Goal: Transaction & Acquisition: Purchase product/service

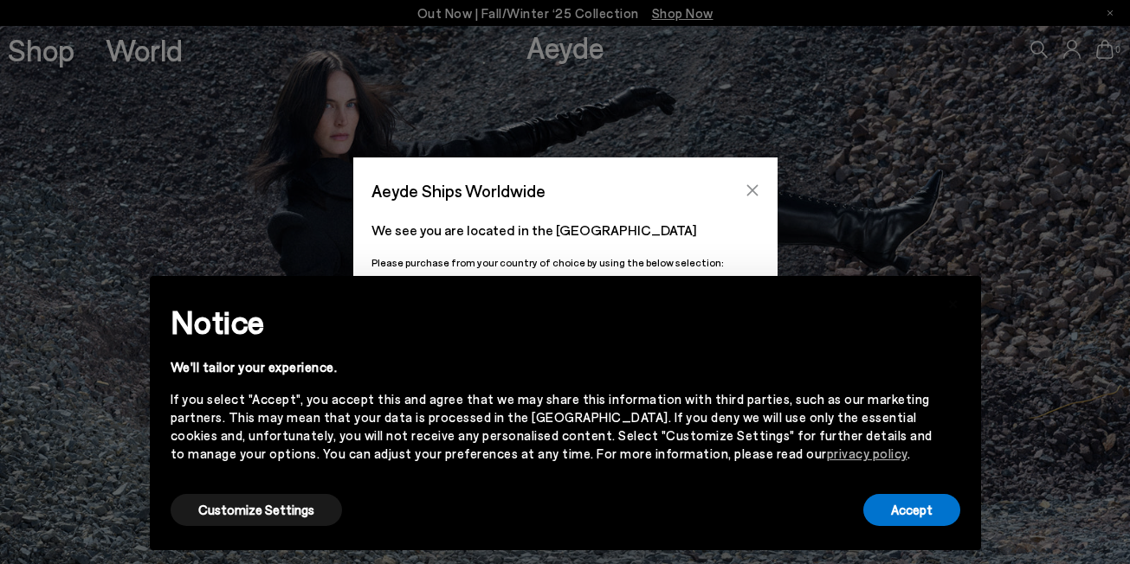
click at [750, 187] on icon "Close" at bounding box center [752, 191] width 14 height 14
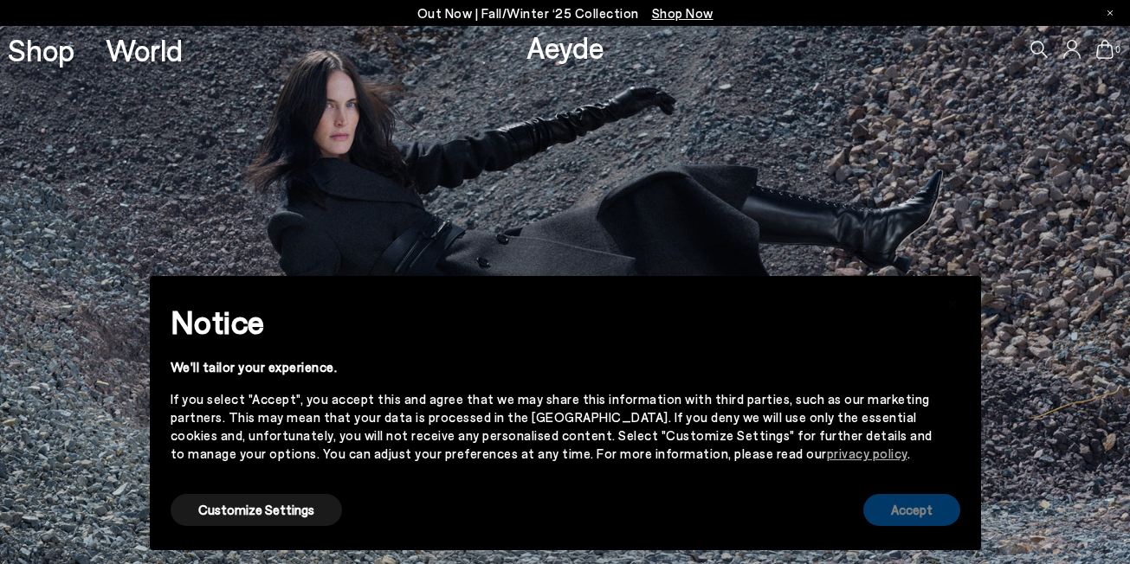
click at [886, 511] on button "Accept" at bounding box center [911, 510] width 97 height 32
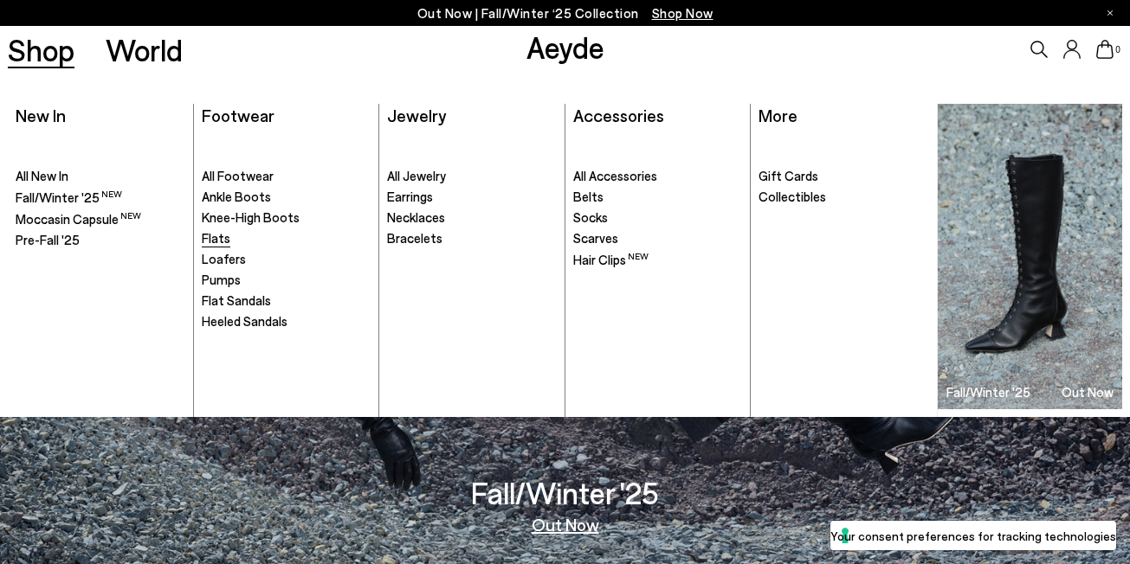
click at [209, 235] on span "Flats" at bounding box center [216, 238] width 29 height 16
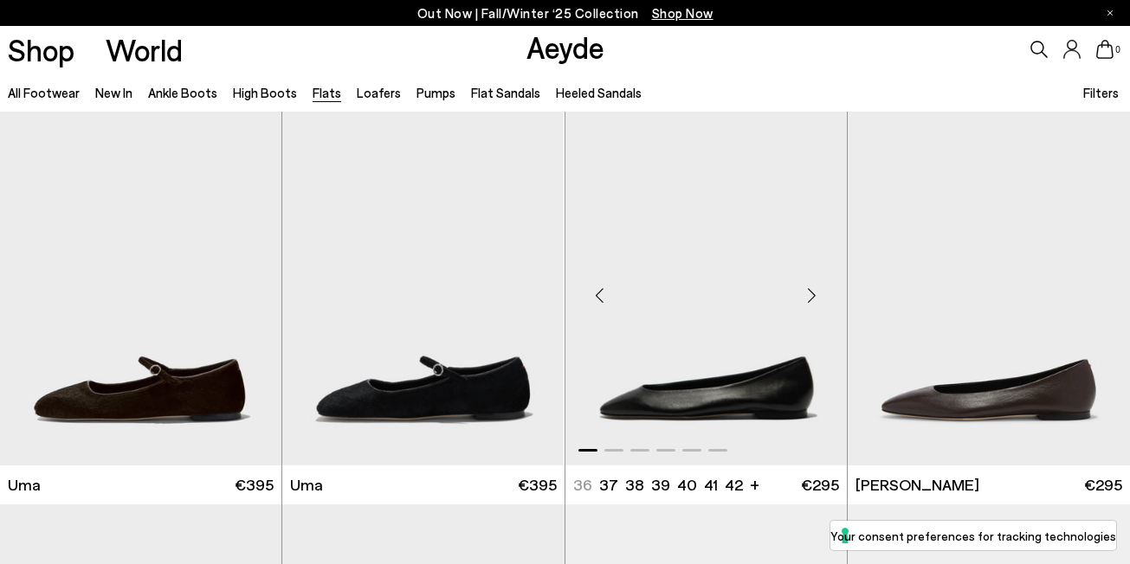
click at [664, 377] on img "1 / 6" at bounding box center [705, 289] width 281 height 354
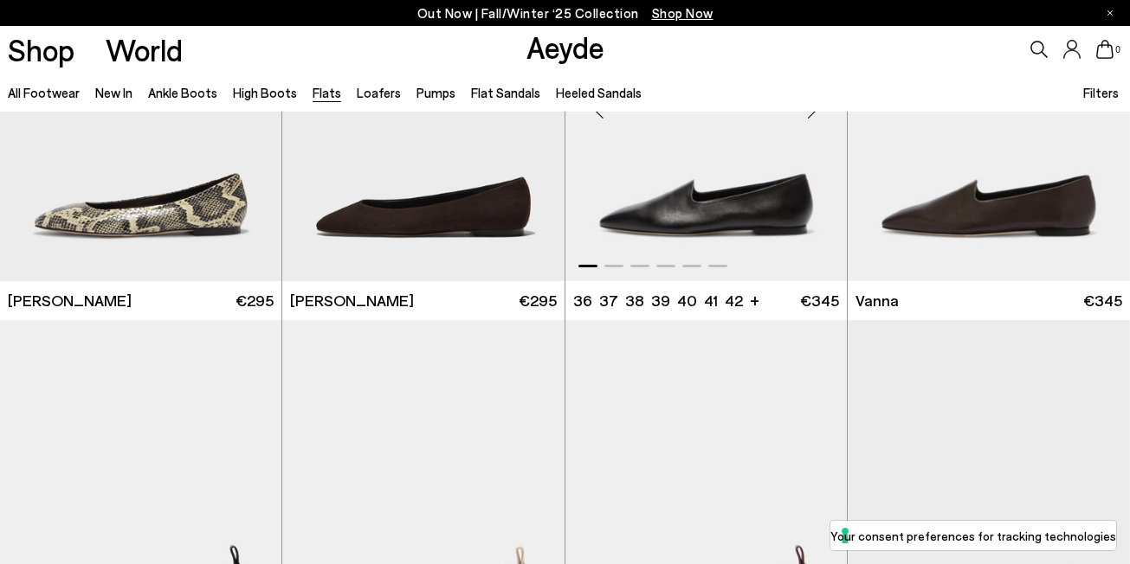
scroll to position [880, 0]
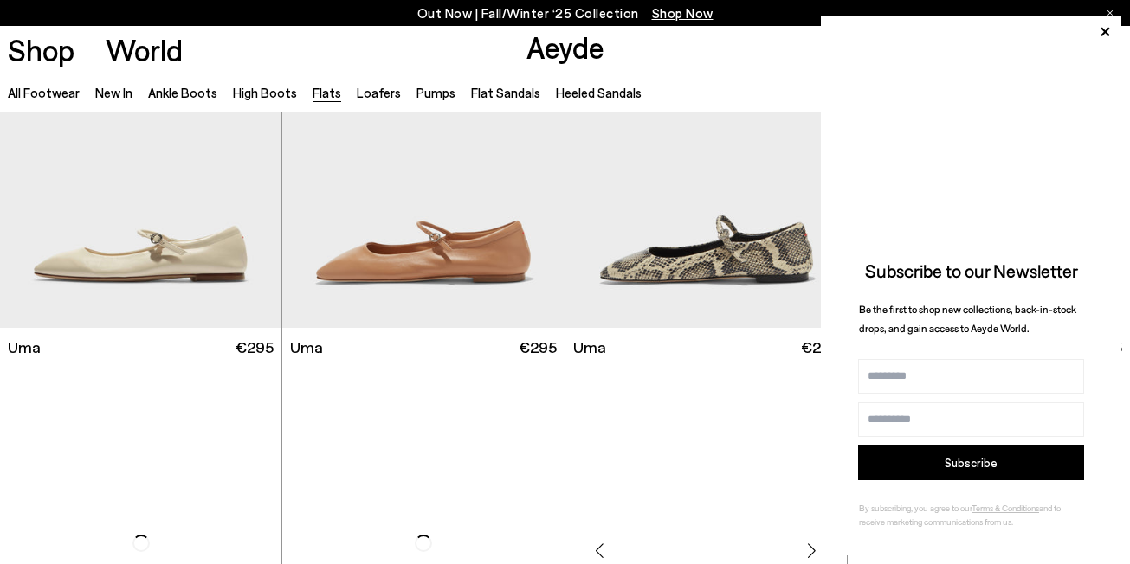
scroll to position [1718, 0]
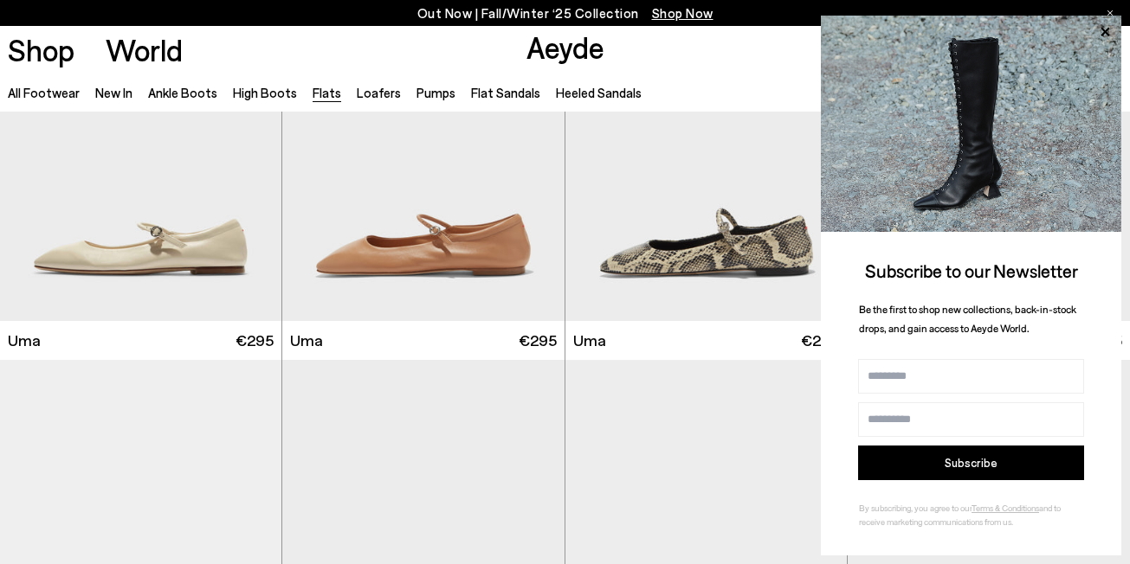
click at [1110, 13] on icon at bounding box center [1109, 12] width 5 height 5
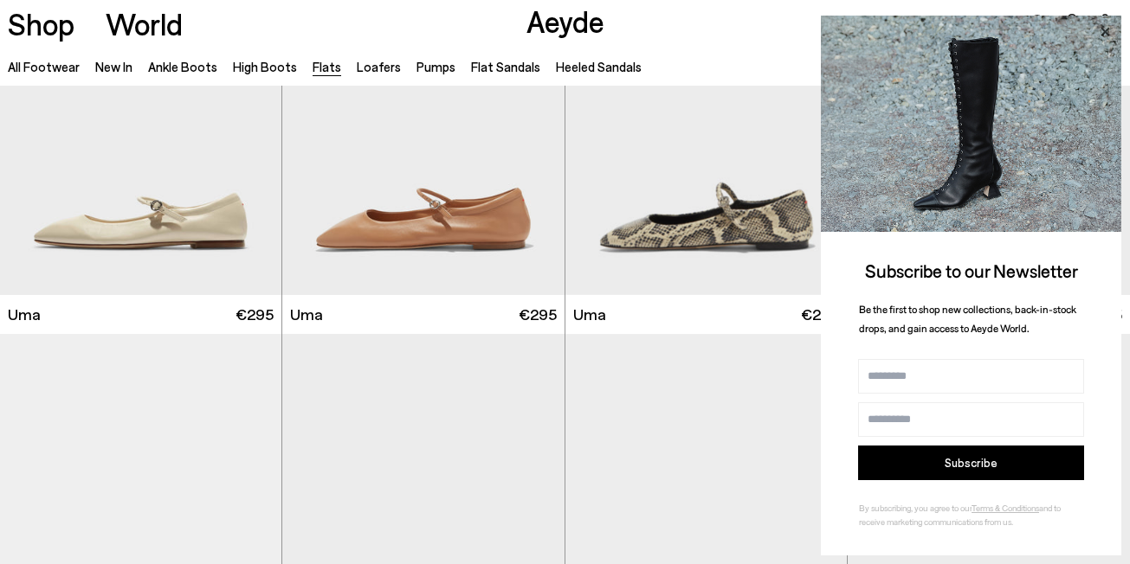
click at [1101, 26] on icon at bounding box center [1104, 32] width 23 height 23
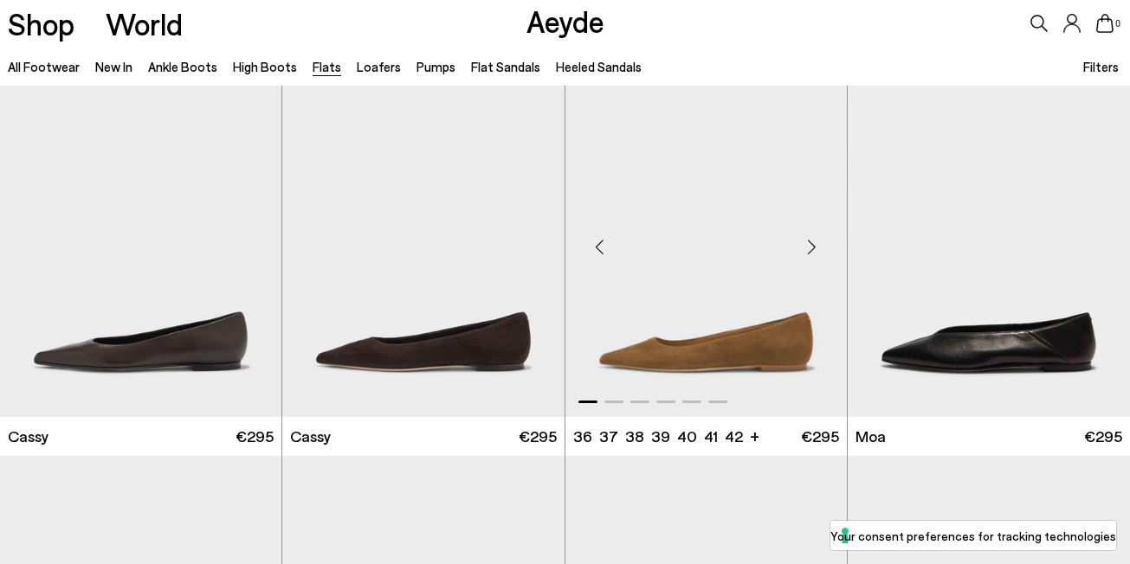
scroll to position [2382, 0]
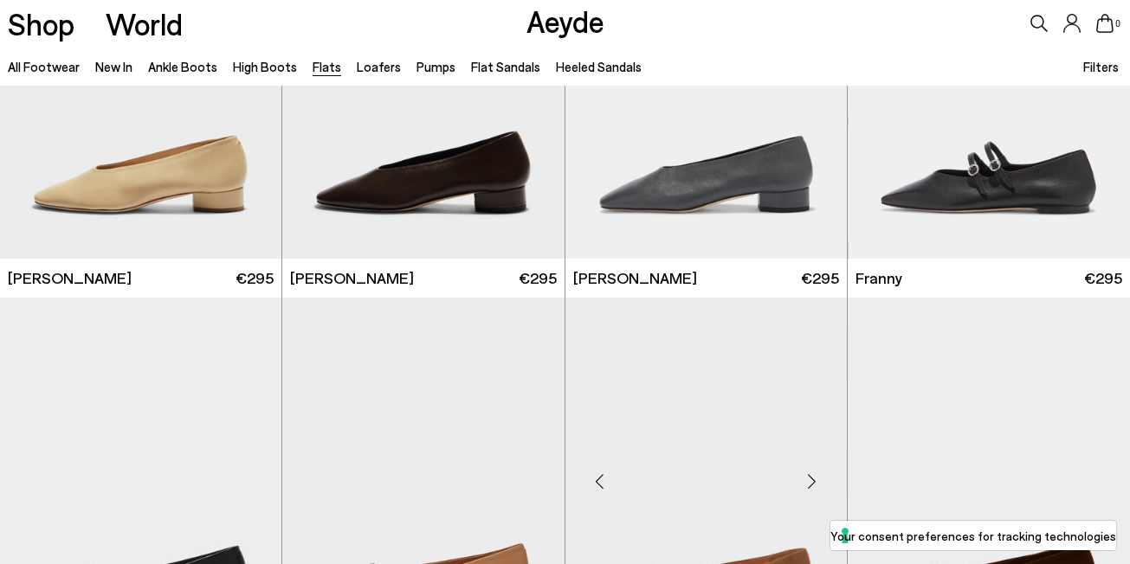
scroll to position [5201, 0]
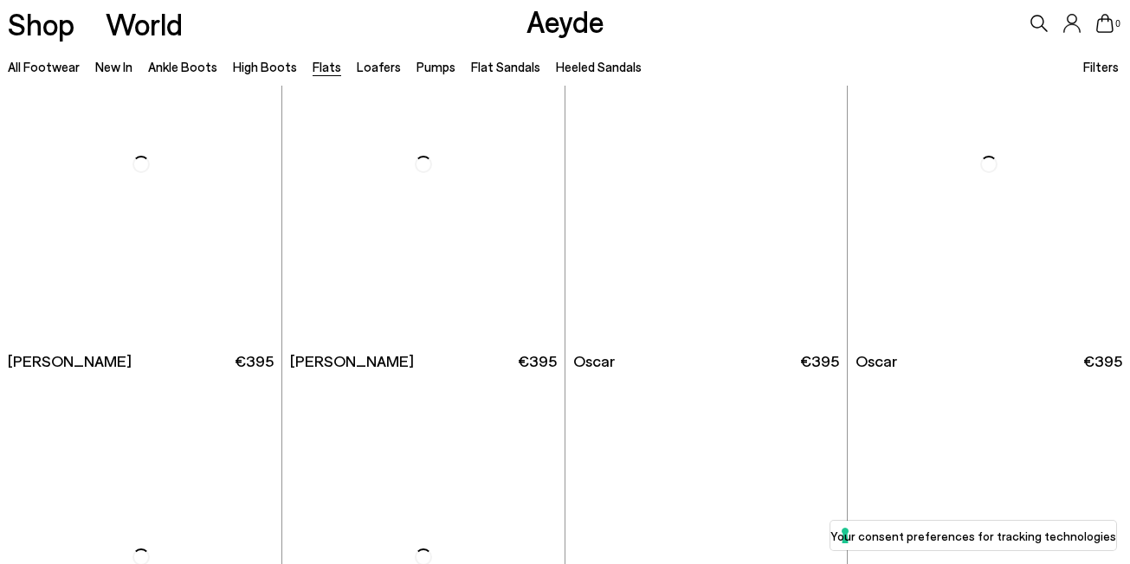
scroll to position [7955, 0]
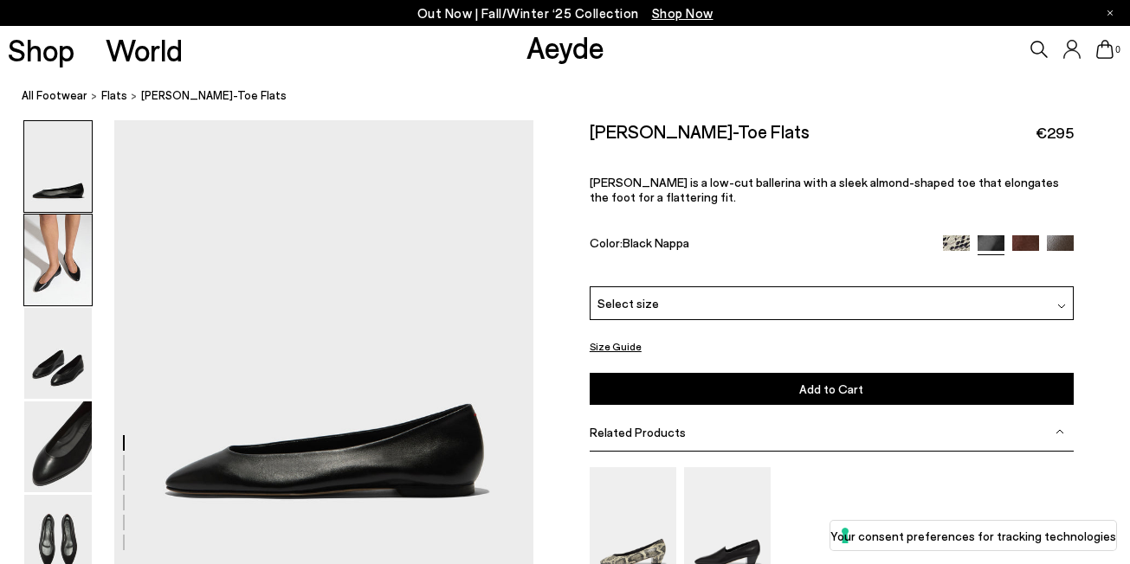
click at [65, 273] on img at bounding box center [58, 260] width 68 height 91
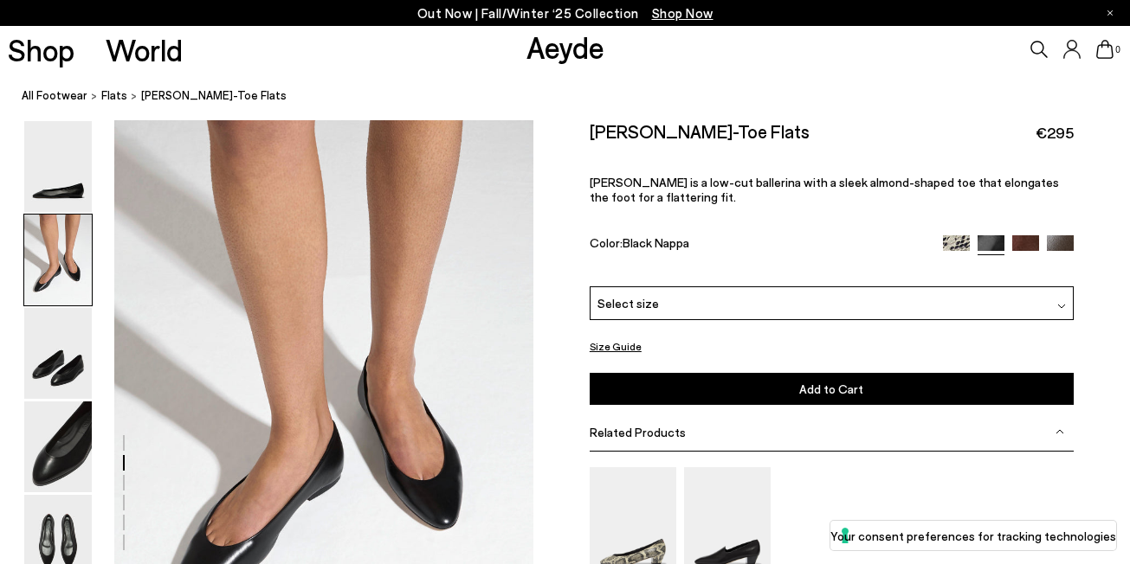
scroll to position [460, 0]
